Goal: Task Accomplishment & Management: Manage account settings

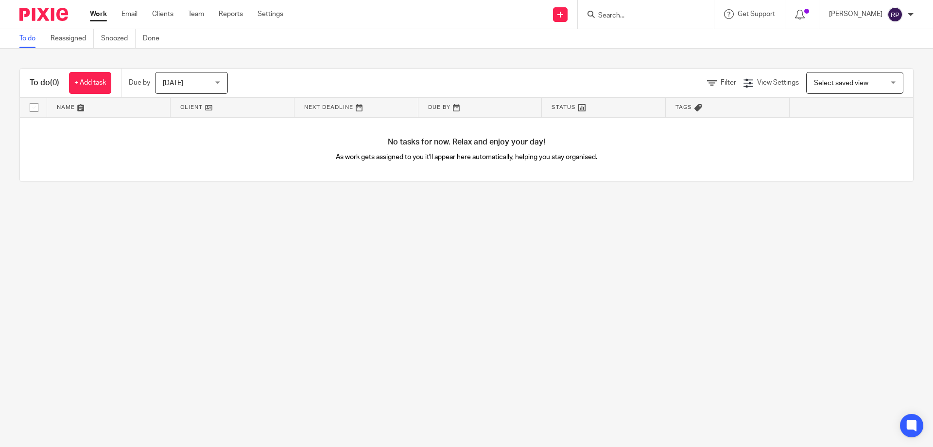
click at [650, 16] on input "Search" at bounding box center [640, 16] width 87 height 9
type input "p"
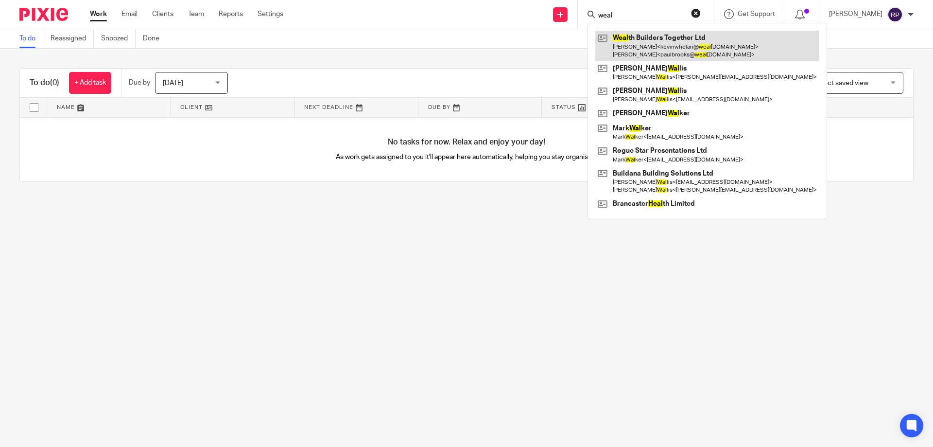
type input "weal"
click at [653, 43] on link at bounding box center [707, 46] width 224 height 30
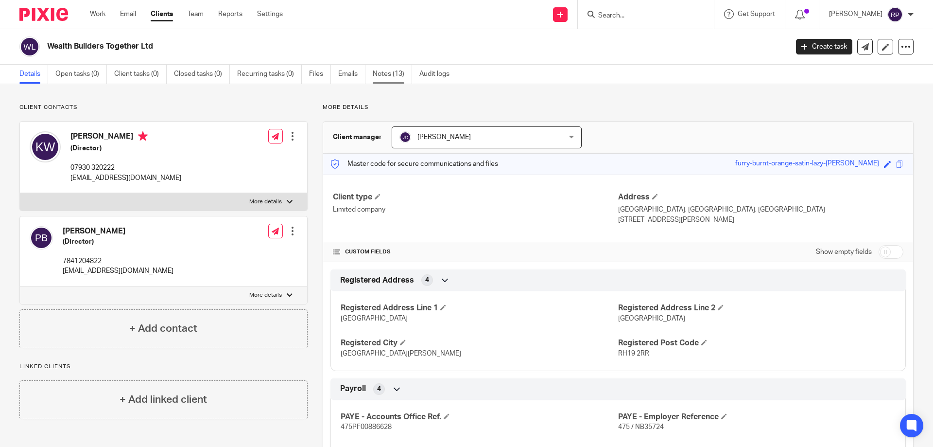
click at [408, 72] on link "Notes (13)" at bounding box center [392, 74] width 39 height 19
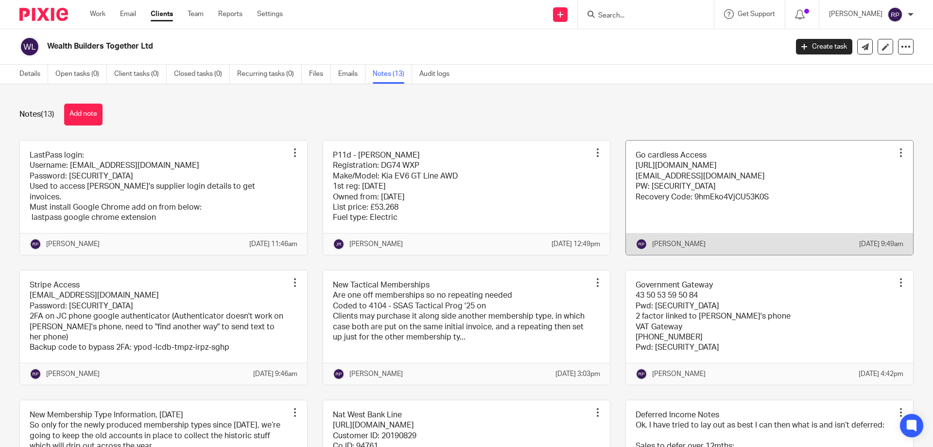
click at [700, 180] on link at bounding box center [769, 197] width 287 height 114
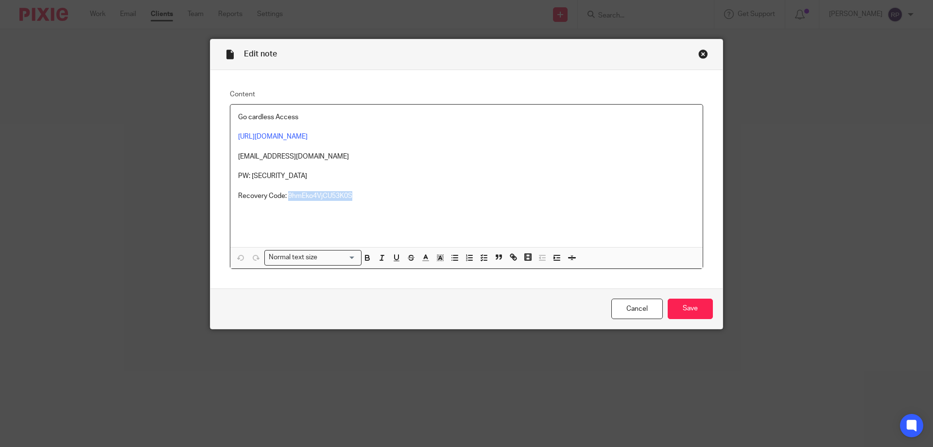
drag, startPoint x: 350, startPoint y: 195, endPoint x: 285, endPoint y: 194, distance: 65.1
click at [285, 194] on p "Recovery Code: 9hmEko4VjCU53K0S" at bounding box center [466, 196] width 457 height 10
copy p "9hmEko4VjCU53K0S"
click at [352, 195] on p "Recovery Code: 9hmEko4VjCU53K0S" at bounding box center [466, 196] width 457 height 10
drag, startPoint x: 354, startPoint y: 195, endPoint x: 286, endPoint y: 193, distance: 68.5
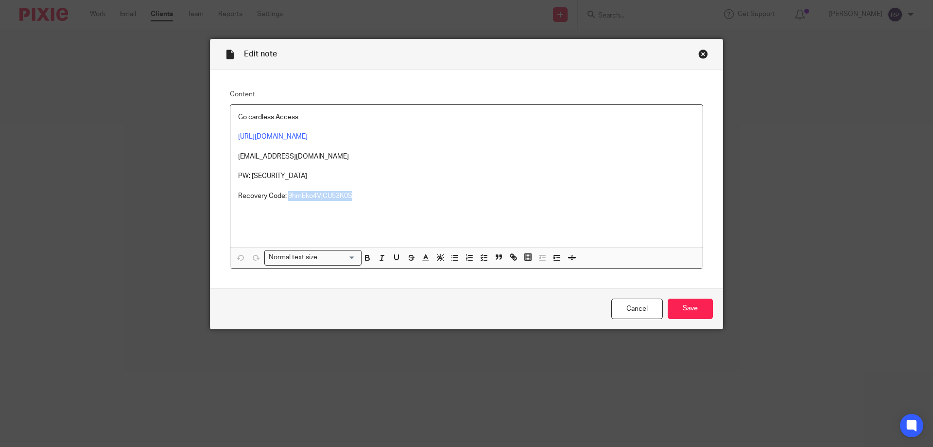
click at [286, 193] on p "Recovery Code: 9hmEko4VjCU53K0S" at bounding box center [466, 196] width 457 height 10
click at [696, 305] on input "Save" at bounding box center [690, 308] width 45 height 21
